Goal: Task Accomplishment & Management: Use online tool/utility

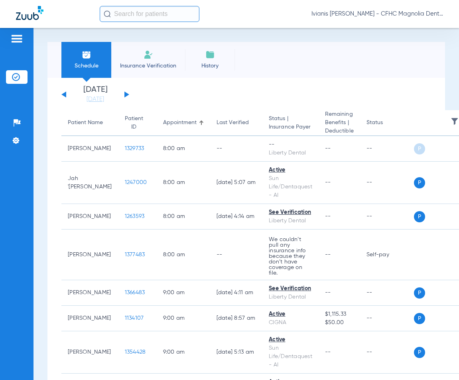
click at [146, 67] on span "Insurance Verification" at bounding box center [148, 66] width 62 height 8
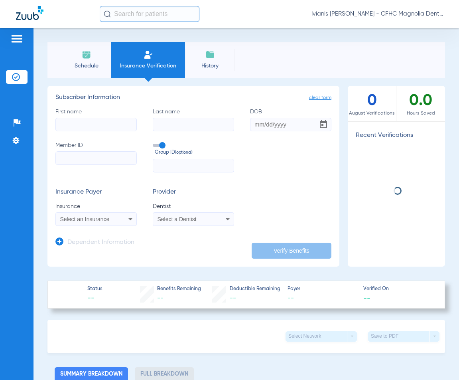
click at [93, 125] on input "First name" at bounding box center [95, 125] width 81 height 14
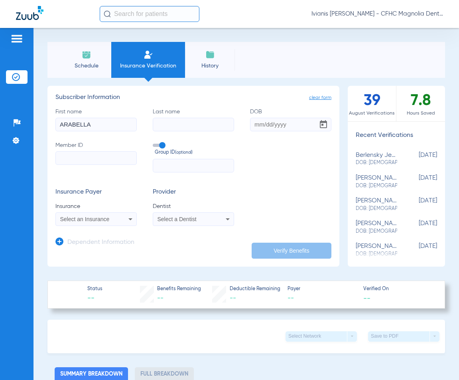
type input "ARABELLA"
type input "[PERSON_NAME]"
type input "[DATE]"
click at [73, 159] on input "Member ID" at bounding box center [95, 158] width 81 height 14
type input "9543797692"
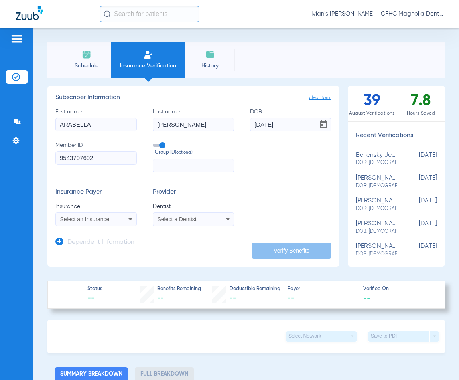
click at [100, 217] on span "Select an Insurance" at bounding box center [84, 219] width 49 height 6
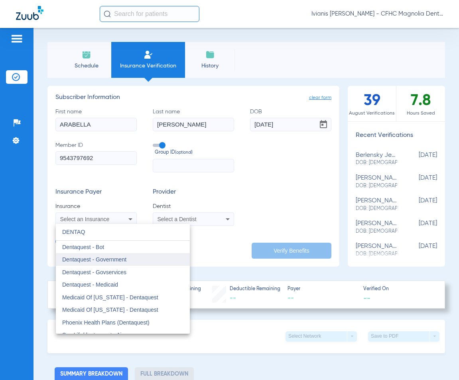
type input "DENTAQ"
click at [108, 259] on span "Dentaquest - Government" at bounding box center [94, 259] width 64 height 6
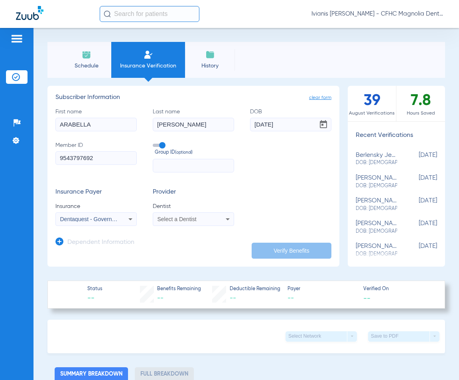
click at [183, 217] on span "Select a Dentist" at bounding box center [177, 219] width 39 height 6
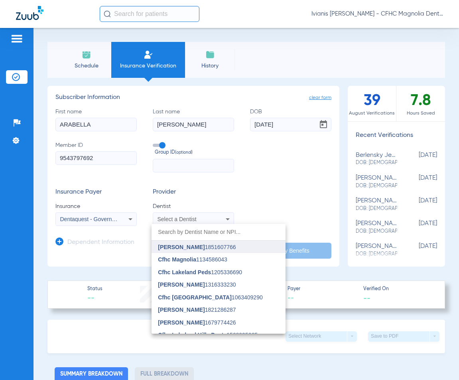
click at [194, 246] on span "[PERSON_NAME]" at bounding box center [181, 247] width 47 height 6
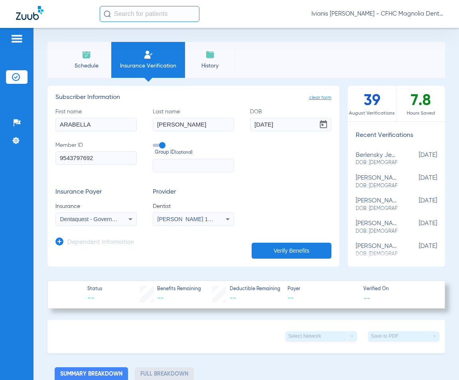
click at [313, 249] on button "Verify Benefits" at bounding box center [292, 251] width 80 height 16
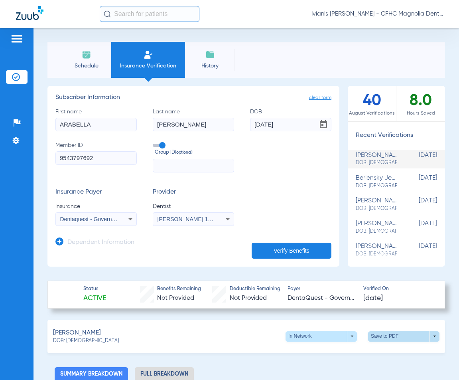
click at [383, 338] on span at bounding box center [403, 336] width 71 height 10
click at [336, 349] on span "Save to PDF" at bounding box center [338, 351] width 32 height 6
drag, startPoint x: 92, startPoint y: 342, endPoint x: 67, endPoint y: 344, distance: 25.7
click at [67, 344] on div "[PERSON_NAME] DOB: [DEMOGRAPHIC_DATA] In Network arrow_drop_down Save to PDF ar…" at bounding box center [246, 337] width 398 height 34
copy span "[DATE]"
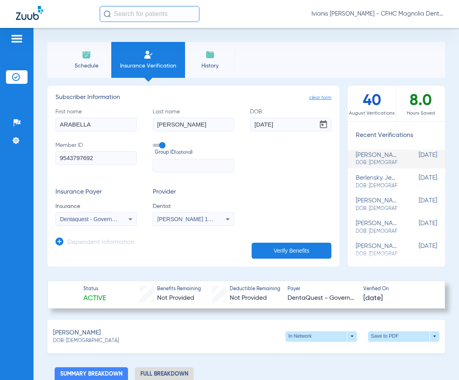
click at [263, 188] on form "First name [PERSON_NAME] Last name [PERSON_NAME] [DEMOGRAPHIC_DATA] Member ID 9…" at bounding box center [193, 167] width 276 height 118
drag, startPoint x: 99, startPoint y: 156, endPoint x: 51, endPoint y: 156, distance: 47.9
click at [51, 156] on app-manual-verification-form "clear form Subscriber Information First name ARABELLA Last name [PERSON_NAME] […" at bounding box center [193, 176] width 292 height 181
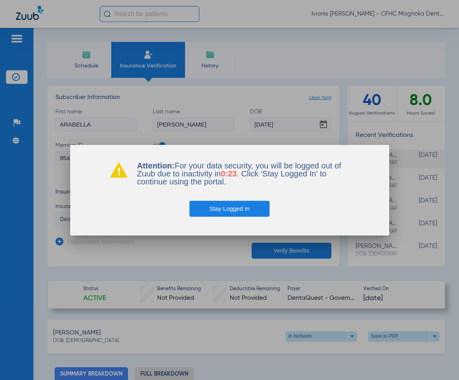
click at [223, 208] on button "Stay Logged In" at bounding box center [230, 209] width 80 height 16
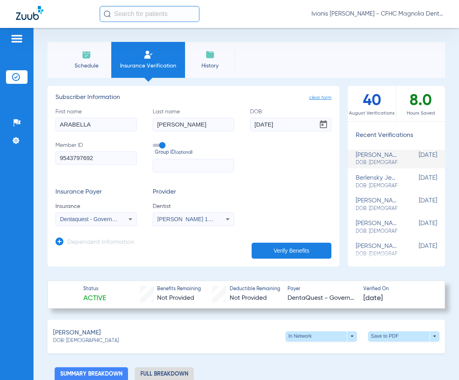
click at [98, 64] on span "Schedule" at bounding box center [86, 66] width 38 height 8
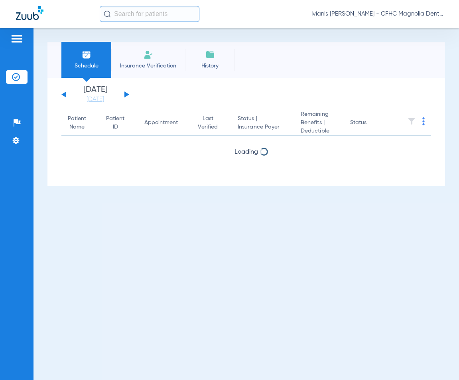
click at [132, 64] on span "Insurance Verification" at bounding box center [148, 66] width 62 height 8
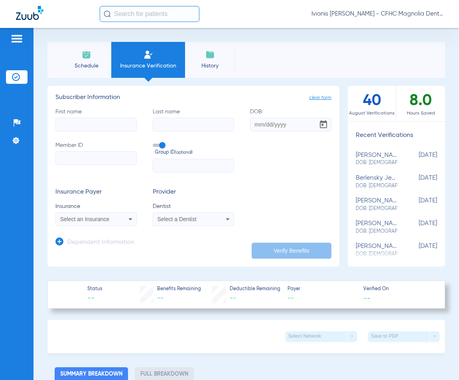
click at [39, 274] on div "Schedule Insurance Verification History Last Appt. Sync Time: [DATE] - 08:49 AM…" at bounding box center [247, 204] width 426 height 352
click at [92, 63] on span "Schedule" at bounding box center [86, 66] width 38 height 8
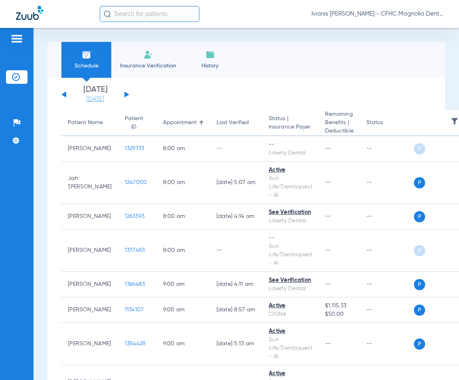
click at [99, 100] on link "[DATE]" at bounding box center [95, 99] width 48 height 8
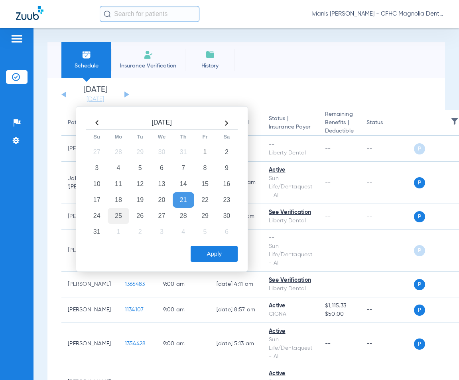
click at [120, 218] on td "25" at bounding box center [119, 216] width 22 height 16
click at [221, 253] on button "Apply" at bounding box center [214, 254] width 47 height 16
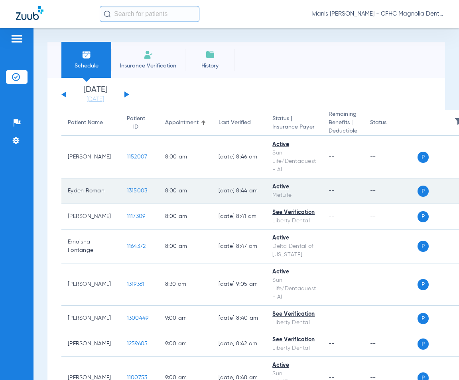
click at [127, 190] on span "1315003" at bounding box center [137, 191] width 21 height 6
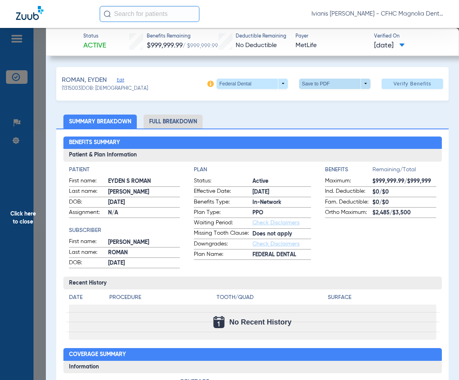
click at [329, 83] on span at bounding box center [335, 83] width 19 height 19
click at [330, 102] on span "Save to PDF" at bounding box center [332, 100] width 32 height 6
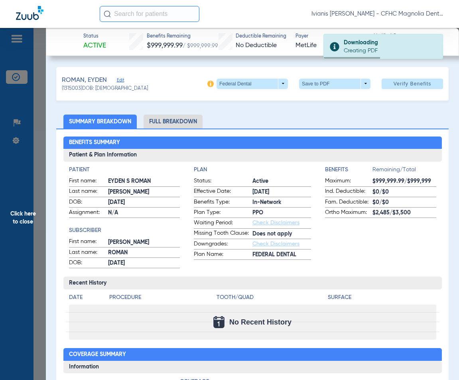
drag, startPoint x: 123, startPoint y: 88, endPoint x: 97, endPoint y: 92, distance: 25.4
click at [97, 92] on div "(1315003) DOB: [DEMOGRAPHIC_DATA]" at bounding box center [105, 88] width 86 height 7
click at [121, 90] on span "(1315003) DOB: [DEMOGRAPHIC_DATA]" at bounding box center [105, 88] width 86 height 7
drag, startPoint x: 123, startPoint y: 89, endPoint x: 95, endPoint y: 90, distance: 27.5
click at [95, 90] on div "(1315003) DOB: [DEMOGRAPHIC_DATA]" at bounding box center [105, 88] width 86 height 7
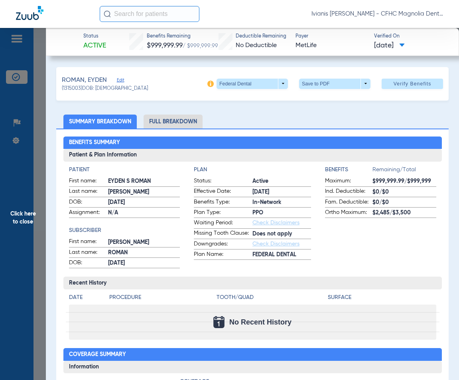
copy span "[DATE]"
